Goal: Transaction & Acquisition: Purchase product/service

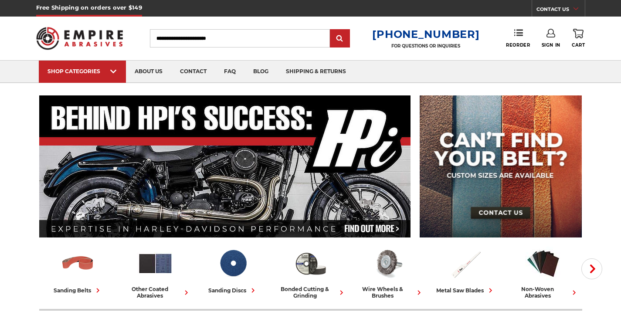
type input "**********"
click at [556, 41] on link "Sign In" at bounding box center [551, 38] width 19 height 19
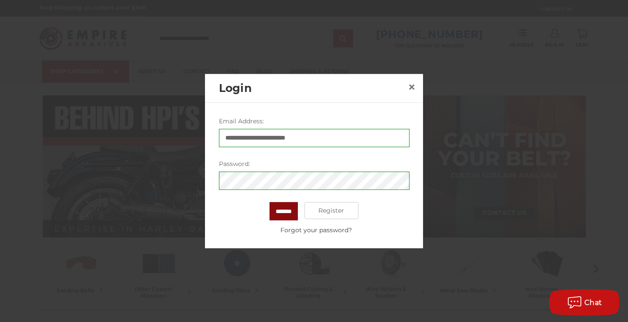
click at [298, 208] on input "*******" at bounding box center [284, 211] width 28 height 18
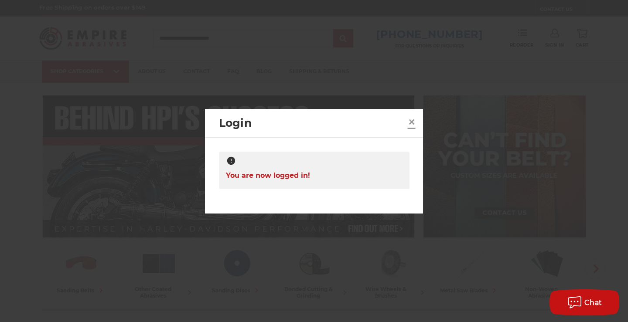
click at [409, 120] on span "×" at bounding box center [412, 121] width 8 height 17
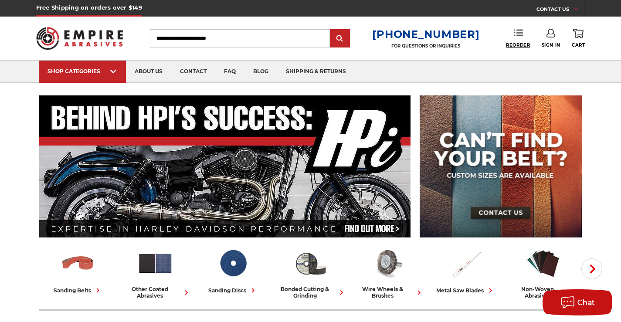
click at [507, 46] on span "Reorder" at bounding box center [518, 45] width 24 height 6
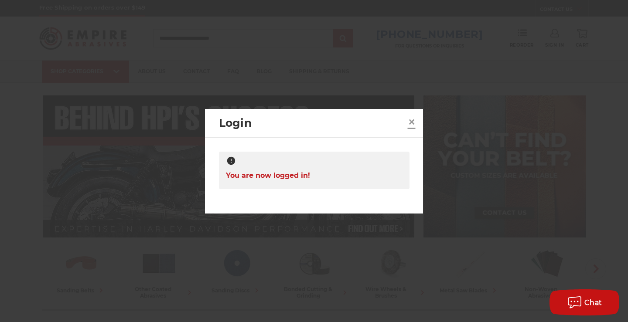
click at [412, 122] on span "×" at bounding box center [412, 121] width 8 height 17
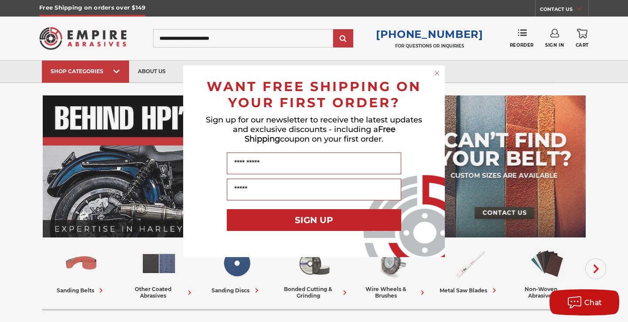
click at [440, 75] on circle "Close dialog" at bounding box center [437, 73] width 8 height 8
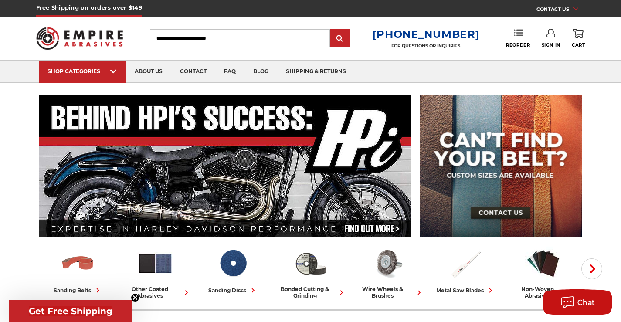
click at [519, 33] on use at bounding box center [519, 33] width 9 height 6
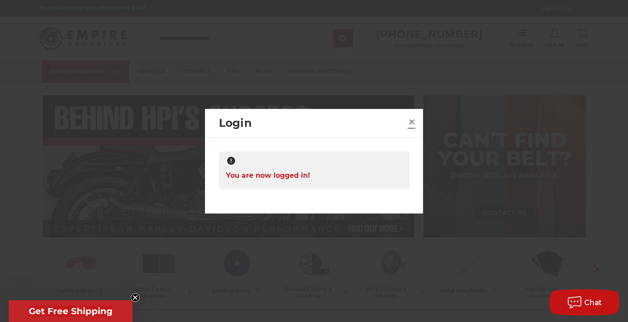
click at [411, 121] on span "×" at bounding box center [412, 121] width 8 height 17
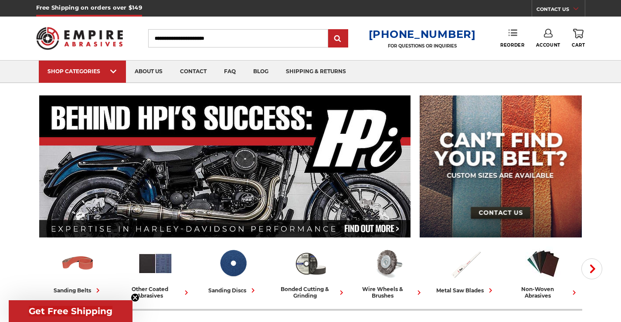
click at [509, 34] on icon at bounding box center [513, 32] width 9 height 9
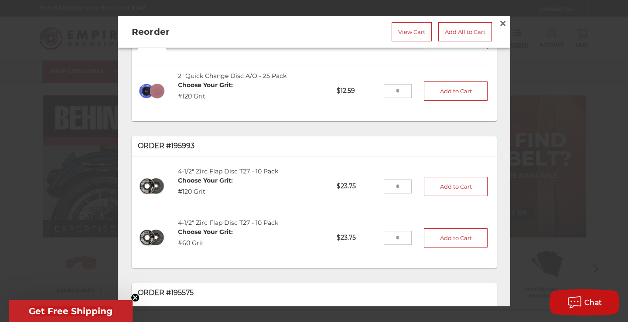
scroll to position [87, 0]
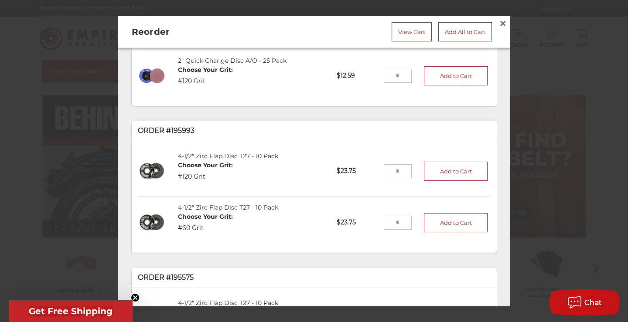
click at [397, 169] on input "tel" at bounding box center [398, 171] width 28 height 14
type input "*"
click at [455, 176] on button "Add to Cart" at bounding box center [456, 171] width 64 height 19
click at [389, 224] on input "tel" at bounding box center [398, 223] width 28 height 14
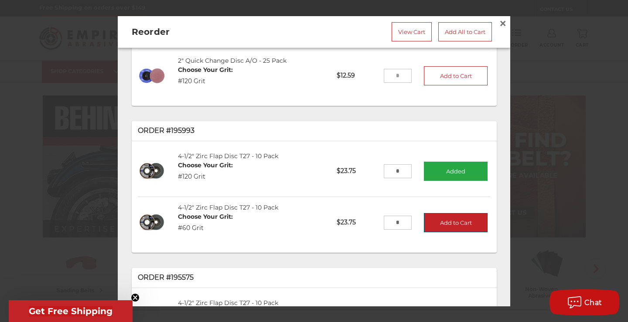
type input "*"
click at [454, 222] on button "Add to Cart" at bounding box center [456, 222] width 64 height 19
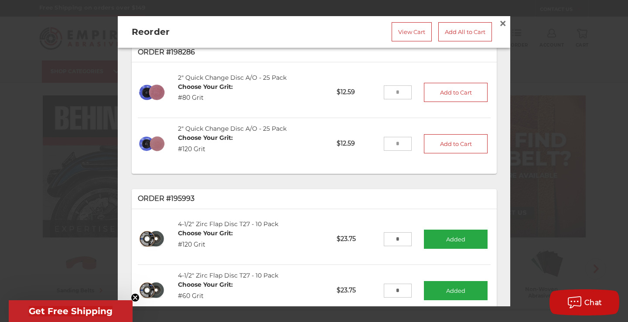
scroll to position [0, 0]
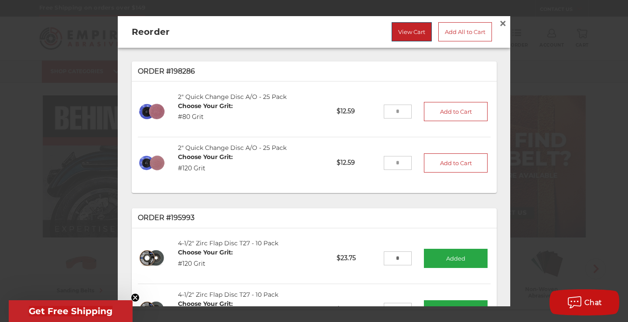
click at [418, 37] on link "View Cart" at bounding box center [412, 31] width 40 height 19
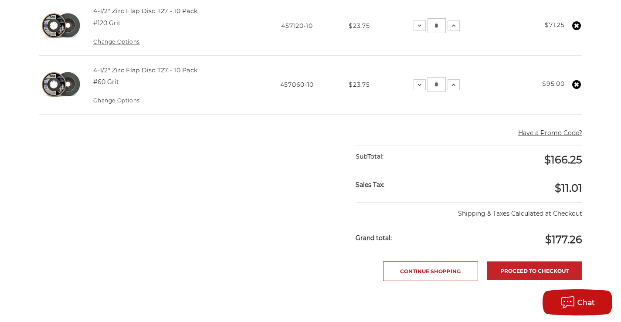
scroll to position [262, 0]
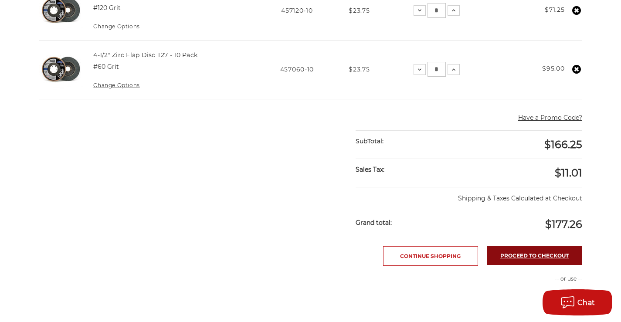
click at [524, 256] on link "Proceed to checkout" at bounding box center [535, 255] width 95 height 19
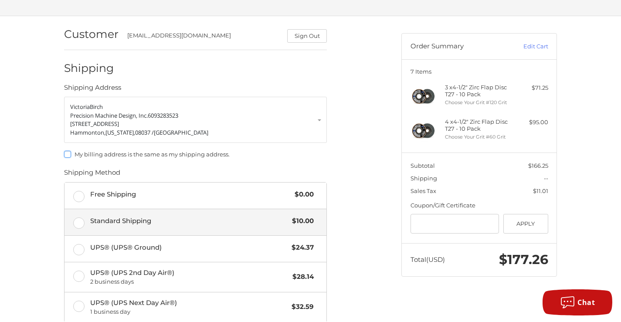
scroll to position [68, 0]
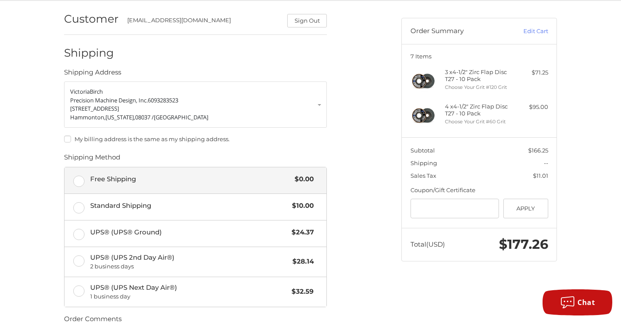
click at [232, 176] on span "Free Shipping" at bounding box center [190, 179] width 201 height 10
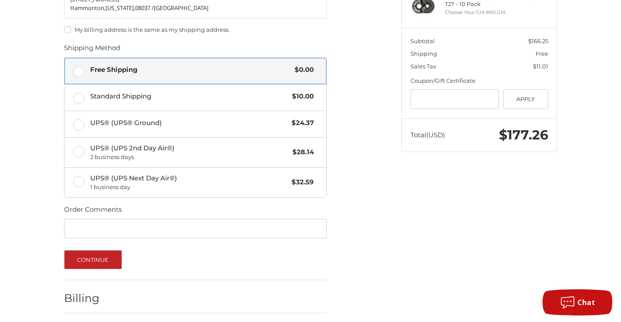
scroll to position [198, 0]
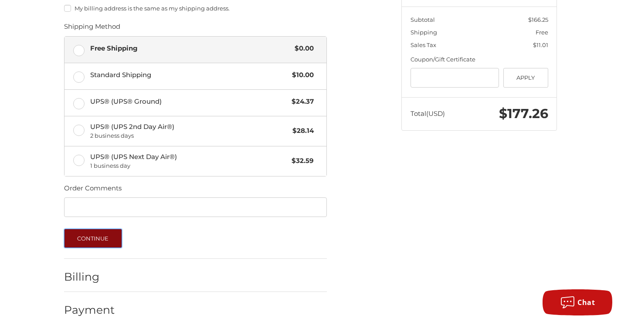
click at [107, 240] on button "Continue" at bounding box center [93, 238] width 58 height 19
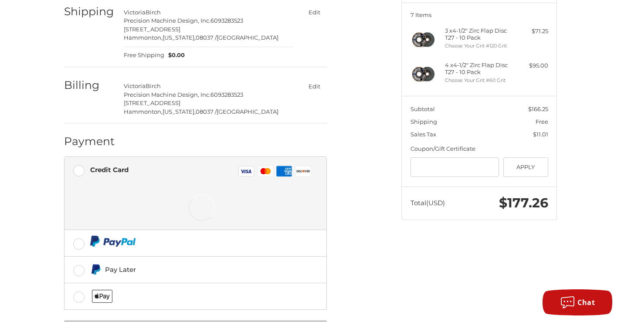
scroll to position [111, 0]
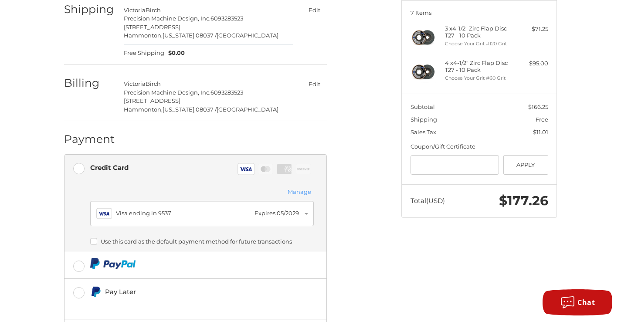
click at [92, 242] on label "Use this card as the default payment method for future transactions" at bounding box center [202, 241] width 224 height 7
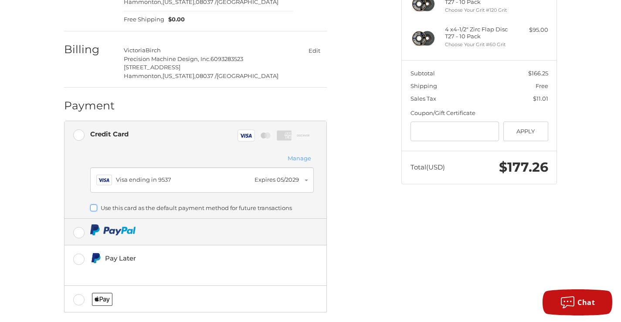
scroll to position [189, 0]
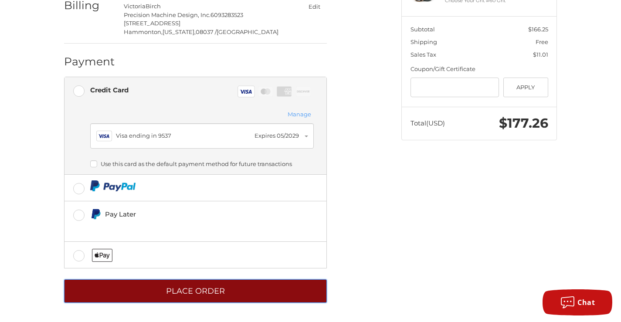
drag, startPoint x: 124, startPoint y: 294, endPoint x: 130, endPoint y: 290, distance: 6.9
click at [124, 294] on button "Place Order" at bounding box center [195, 292] width 263 height 24
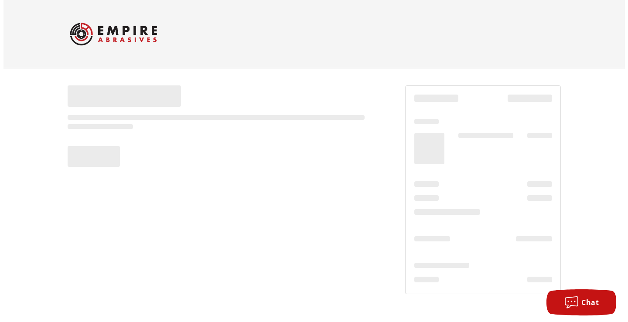
scroll to position [0, 0]
